Goal: Check status

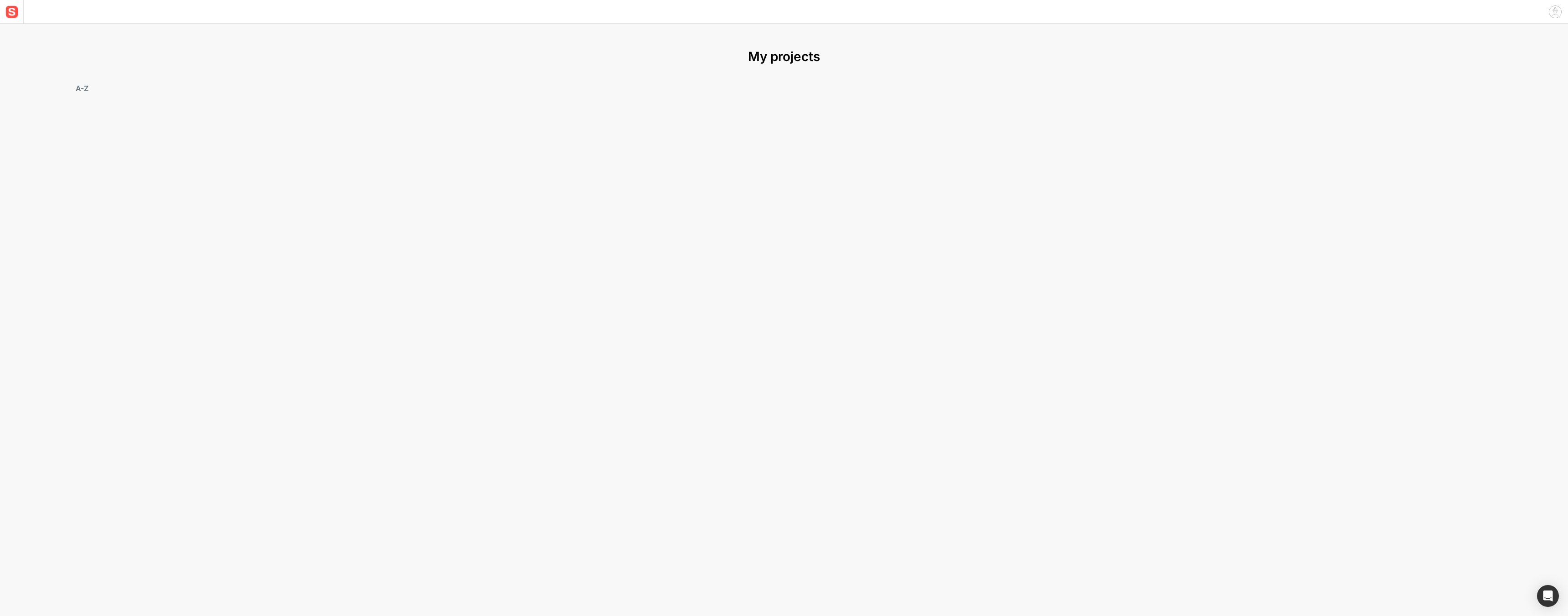
drag, startPoint x: 154, startPoint y: 149, endPoint x: 153, endPoint y: 140, distance: 9.1
click at [153, 149] on mat-grid-list at bounding box center [783, 163] width 1413 height 121
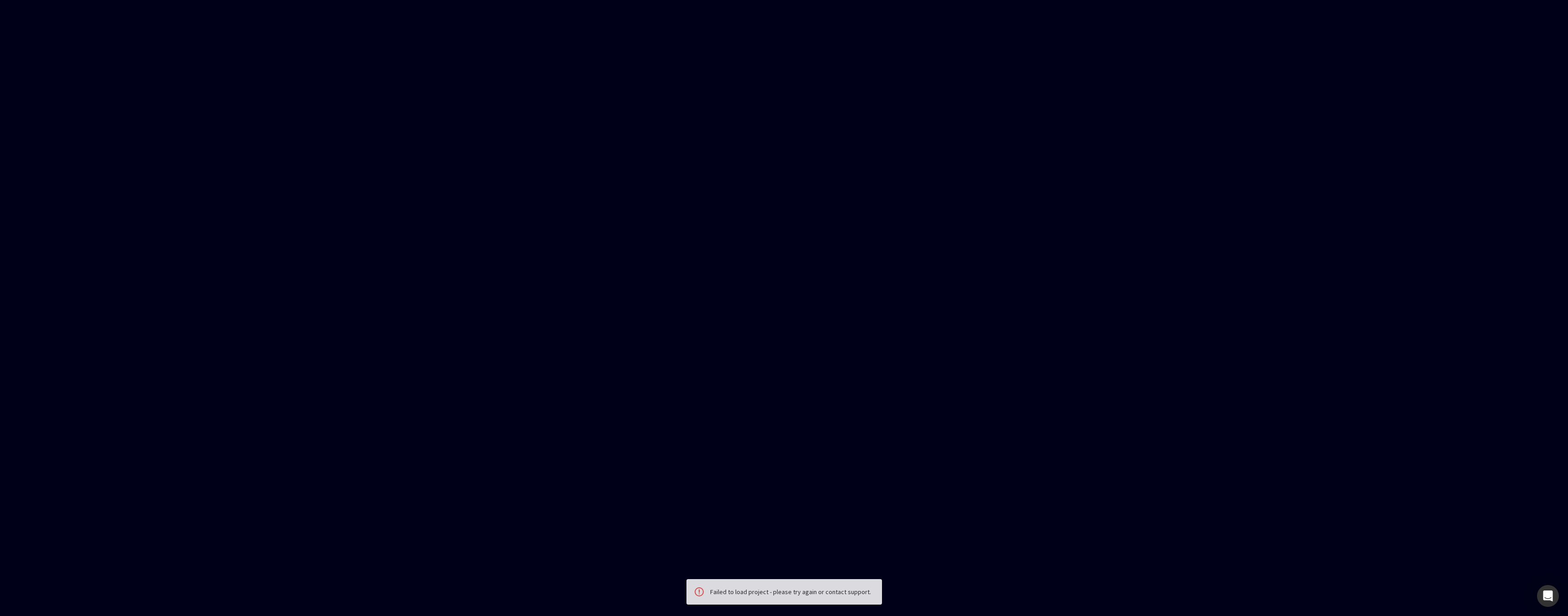
click at [816, 534] on body "Failed to load project - please try again or contact support." at bounding box center [784, 308] width 1568 height 616
click at [741, 229] on body "Failed to load project - please try again or contact support." at bounding box center [784, 308] width 1568 height 616
